Goal: Task Accomplishment & Management: Manage account settings

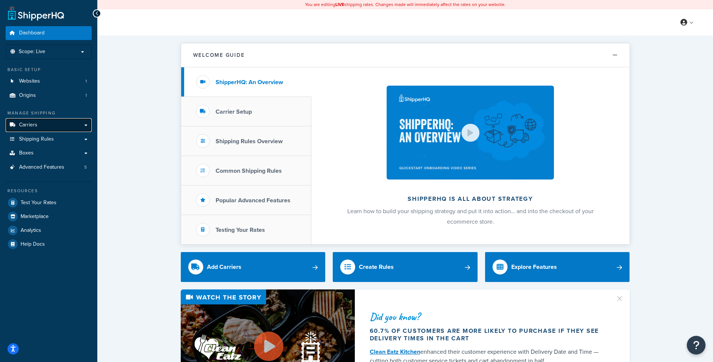
click at [57, 125] on link "Carriers" at bounding box center [49, 125] width 86 height 14
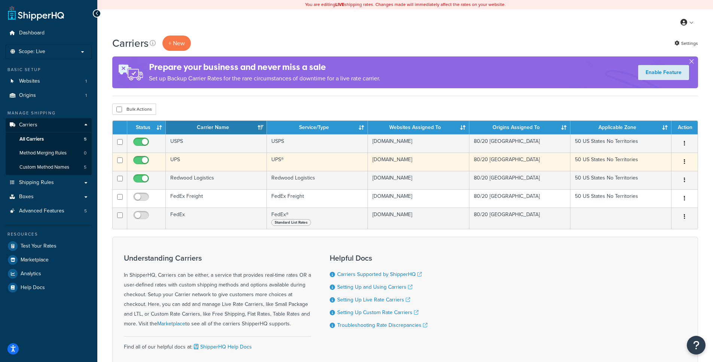
click at [330, 159] on td "UPS®" at bounding box center [317, 162] width 101 height 18
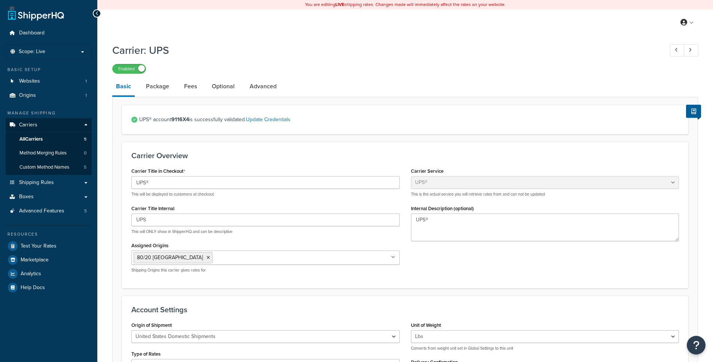
select select "ups"
select select "53"
click at [160, 91] on link "Package" at bounding box center [157, 86] width 31 height 18
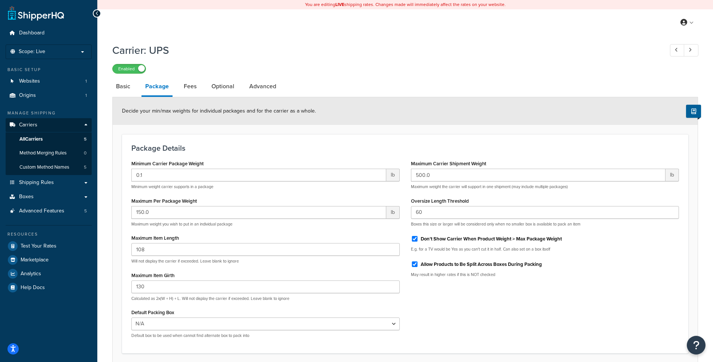
scroll to position [32, 0]
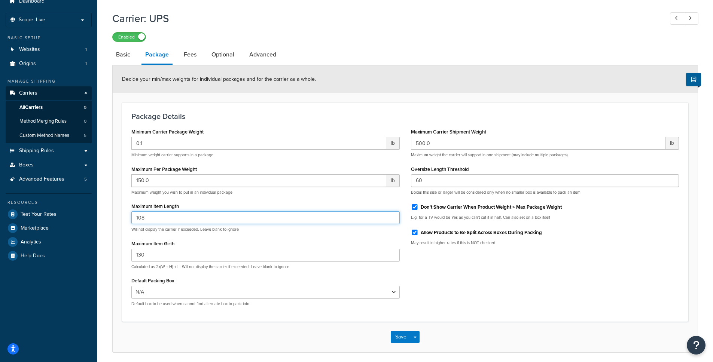
click at [262, 219] on input "108" at bounding box center [265, 217] width 268 height 13
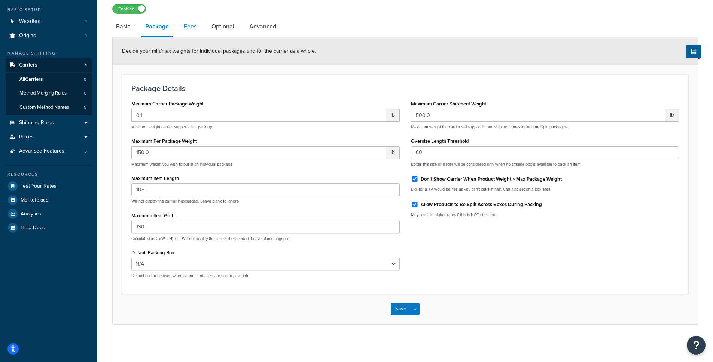
click at [195, 30] on link "Fees" at bounding box center [190, 27] width 20 height 18
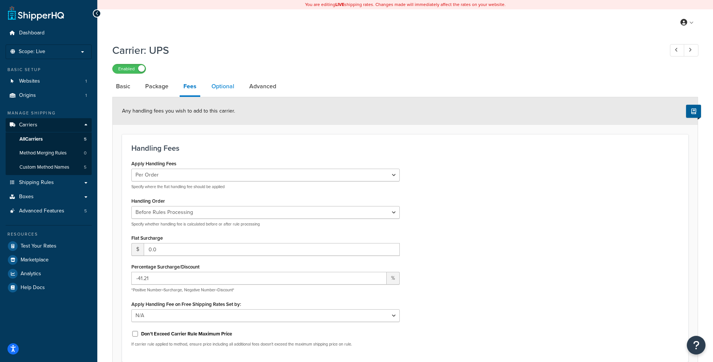
click at [217, 85] on link "Optional" at bounding box center [223, 86] width 30 height 18
select select "residential"
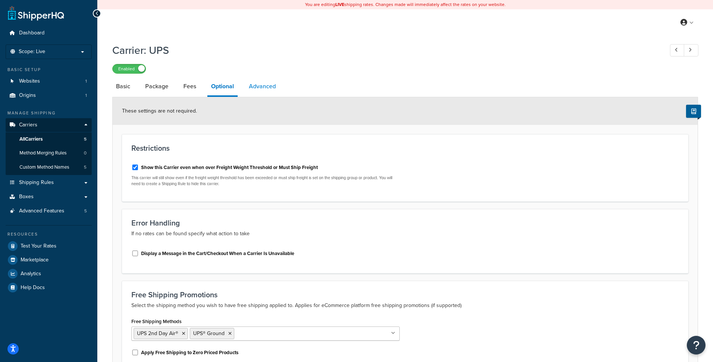
click at [264, 90] on link "Advanced" at bounding box center [262, 86] width 34 height 18
select select "false"
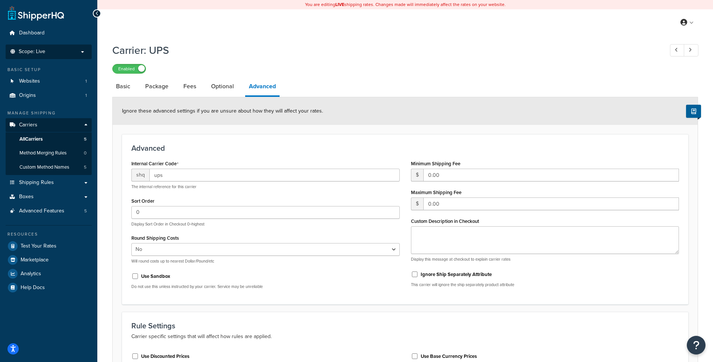
click at [58, 54] on p "Scope: Live" at bounding box center [48, 52] width 79 height 6
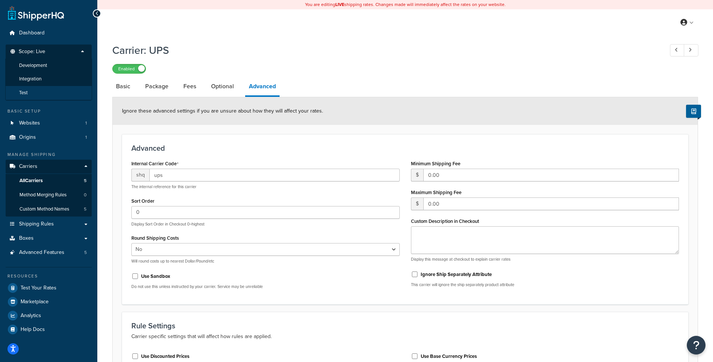
click at [53, 88] on li "Test" at bounding box center [48, 93] width 87 height 14
